Goal: Information Seeking & Learning: Learn about a topic

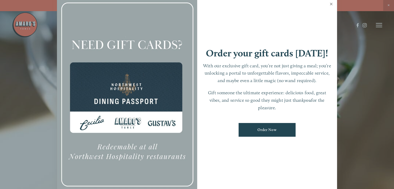
click at [331, 3] on link "Close" at bounding box center [331, 4] width 10 height 15
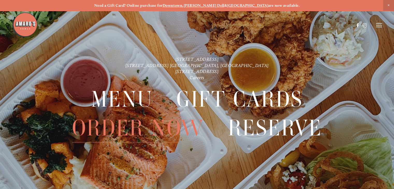
scroll to position [11, 0]
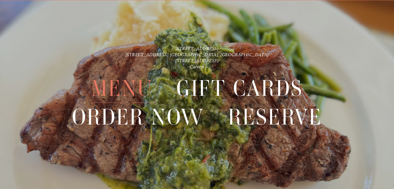
click at [113, 87] on span "Menu" at bounding box center [122, 88] width 62 height 29
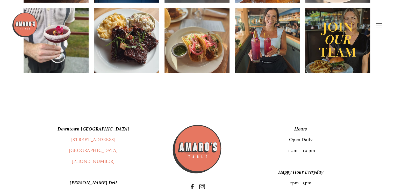
scroll to position [764, 0]
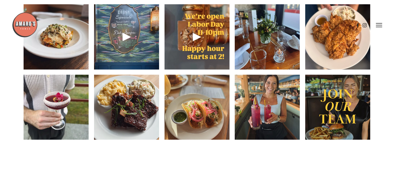
click at [49, 60] on img at bounding box center [56, 36] width 65 height 87
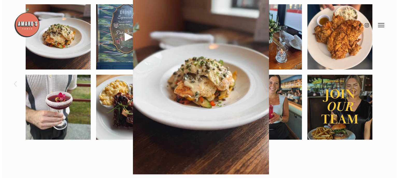
scroll to position [753, 0]
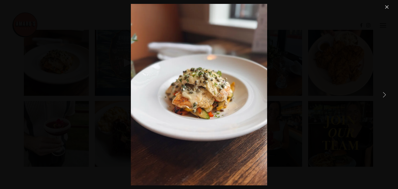
click at [321, 79] on div "Savor your favorites from our seasonal menu this week, new fall dishes coming s…" at bounding box center [199, 95] width 382 height 182
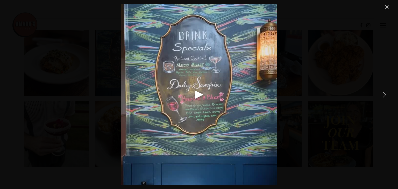
click at [334, 96] on div "Gallery" at bounding box center [199, 95] width 382 height 182
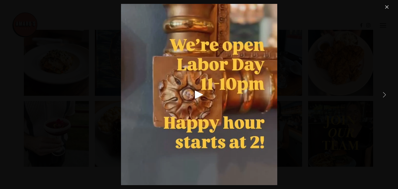
click at [334, 96] on div "Gallery" at bounding box center [199, 95] width 382 height 182
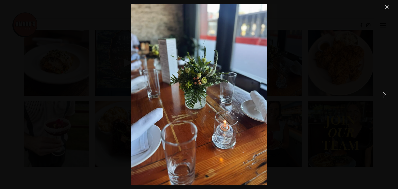
click at [334, 96] on div "The table is set ✨ we’re looking forward to seeing you this weekend! Remember, …" at bounding box center [199, 95] width 382 height 182
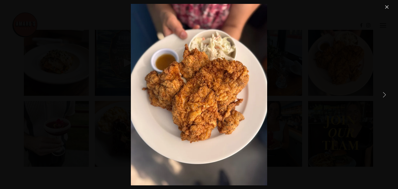
click at [334, 96] on div "The classic fried chicken — Always a stunner. We love bringing this dish to the…" at bounding box center [199, 95] width 382 height 182
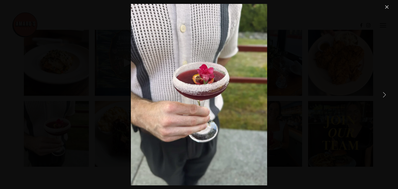
click at [334, 96] on div "Who else is melting in this heat? 🌺🧊🍹 Come hang out with us and enjoy your favo…" at bounding box center [199, 95] width 382 height 182
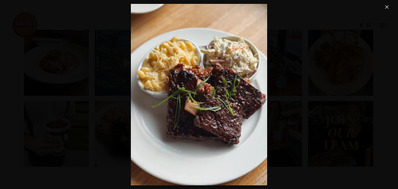
click at [334, 96] on div "Peak summer calls for fall-off-the-bone barbecue ribs 🙌" at bounding box center [199, 95] width 382 height 182
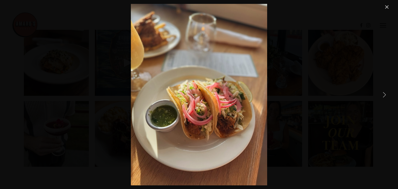
click at [333, 94] on div "Time to unwind! It’s officially happy hour ✨" at bounding box center [199, 95] width 382 height 182
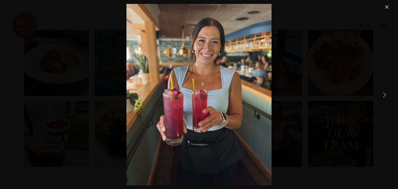
click at [333, 94] on div "We’re always featuring refreshing new cocktails on draft— ask your server about…" at bounding box center [199, 95] width 382 height 182
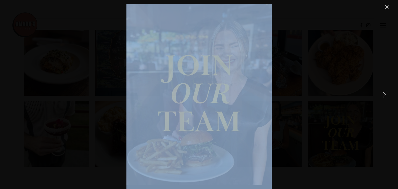
click at [333, 95] on div "Want to work with a team that’s excited about delivering exceptional hospitalit…" at bounding box center [199, 95] width 382 height 182
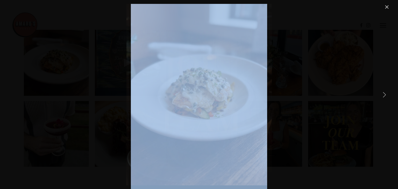
click at [333, 95] on div "Savor your favorites from our seasonal menu this week, new fall dishes coming s…" at bounding box center [199, 95] width 382 height 182
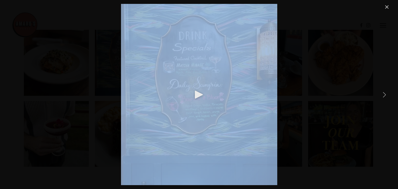
click at [333, 95] on div "Gallery" at bounding box center [199, 95] width 382 height 182
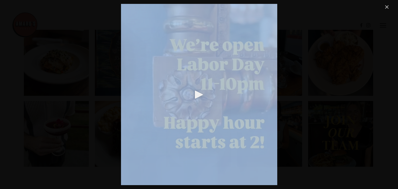
click at [333, 95] on div "Gallery" at bounding box center [199, 95] width 382 height 182
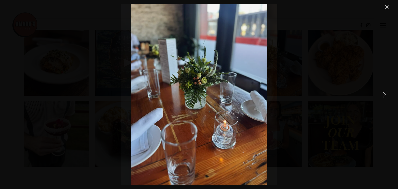
click at [332, 95] on div "The table is set ✨ we’re looking forward to seeing you this weekend! Remember, …" at bounding box center [199, 95] width 382 height 182
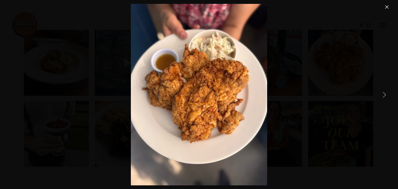
click at [387, 5] on link "Close" at bounding box center [387, 7] width 6 height 6
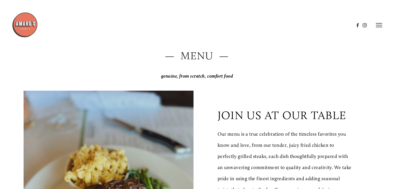
scroll to position [0, 0]
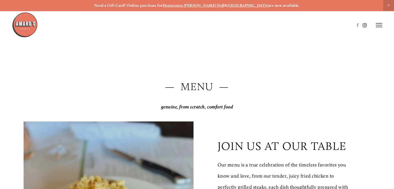
click at [363, 25] on use at bounding box center [364, 25] width 9 height 9
